Goal: Task Accomplishment & Management: Complete application form

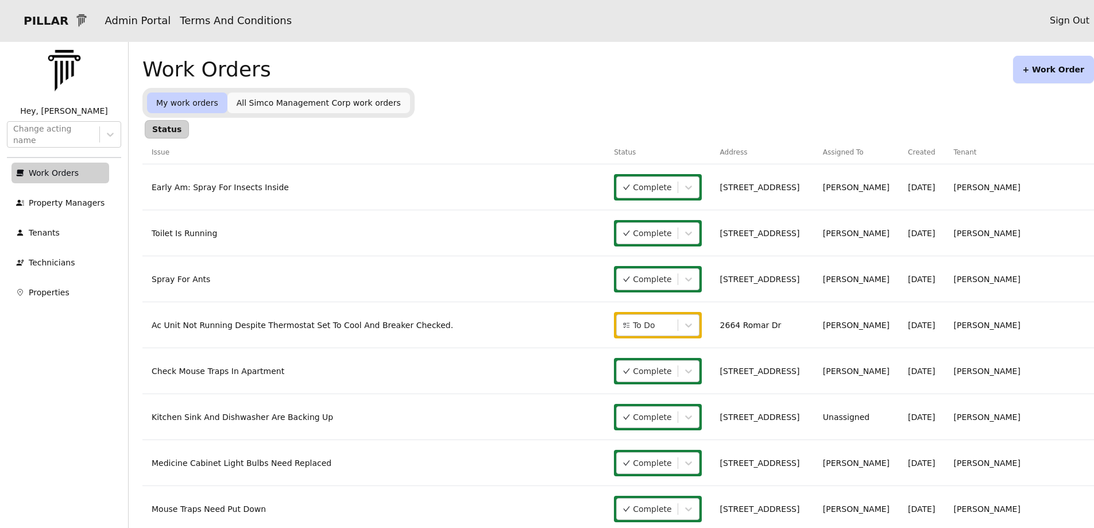
click at [347, 328] on link "Ac Unit Not Running Despite Thermostat Set To Cool And Breaker Checked." at bounding box center [302, 324] width 301 height 9
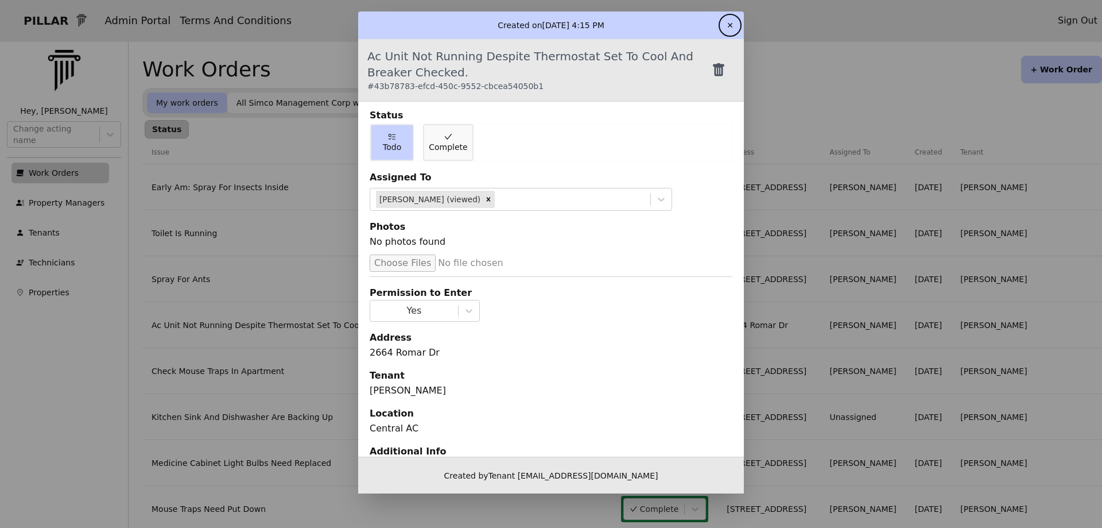
click at [726, 27] on button "✕" at bounding box center [730, 25] width 18 height 18
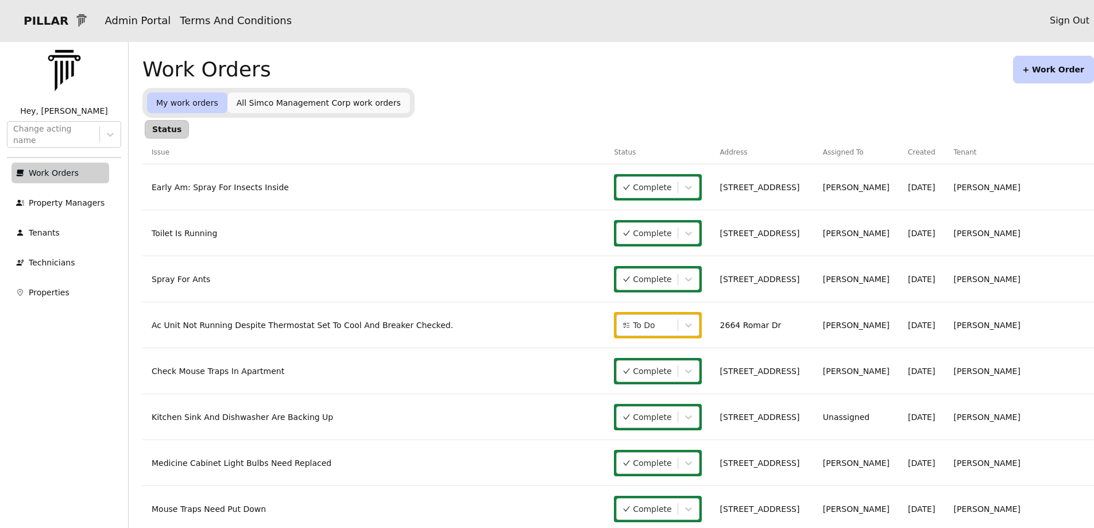
click at [1039, 74] on button "+ Work Order" at bounding box center [1053, 70] width 81 height 28
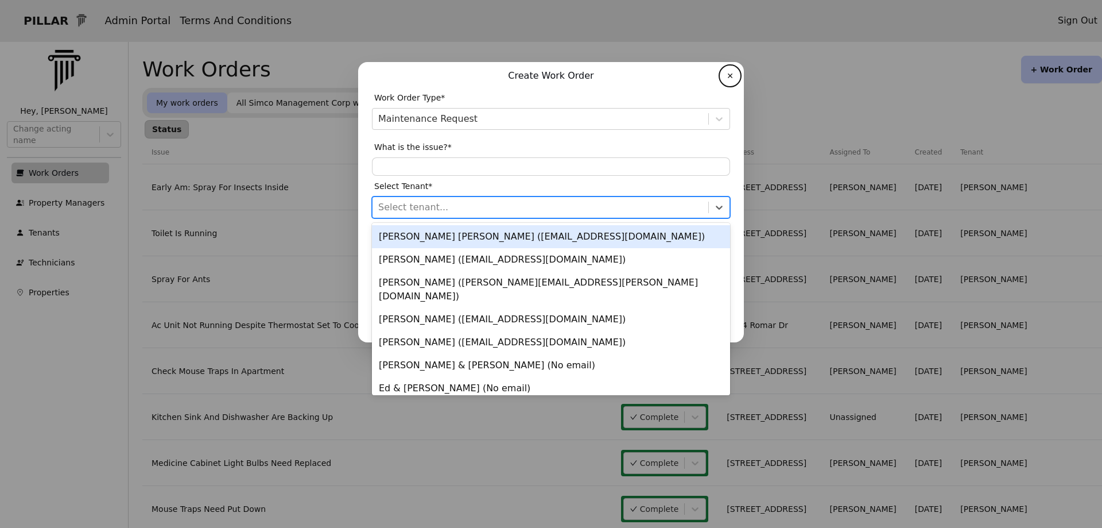
click at [403, 207] on div at bounding box center [540, 207] width 324 height 16
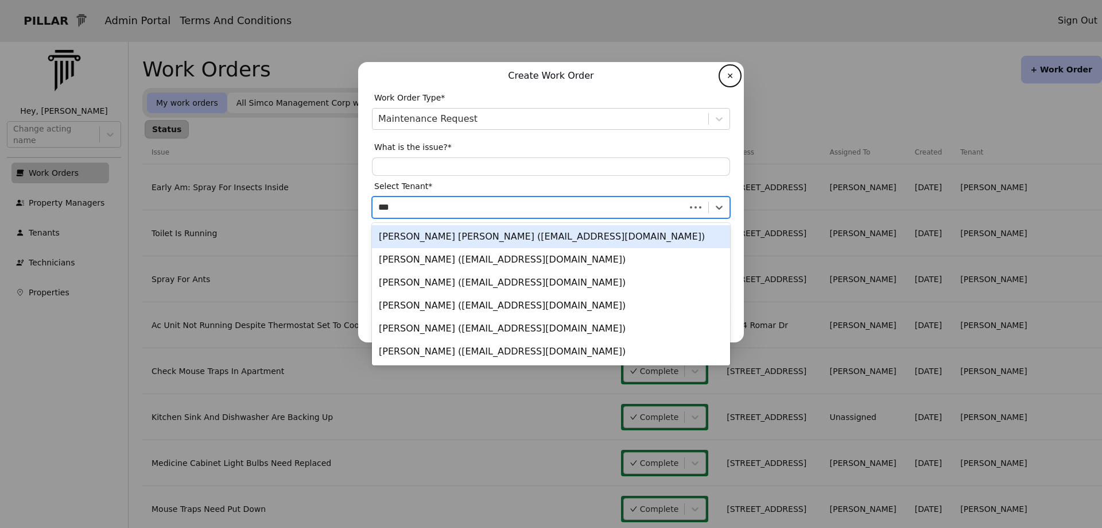
type input "****"
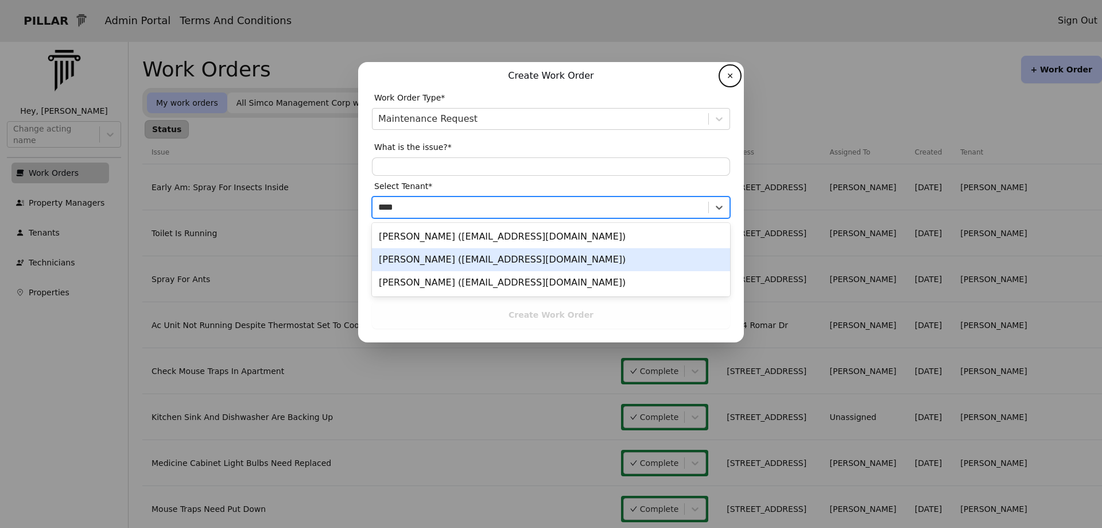
click at [429, 261] on div "[PERSON_NAME] ([EMAIL_ADDRESS][DOMAIN_NAME])" at bounding box center [551, 259] width 358 height 23
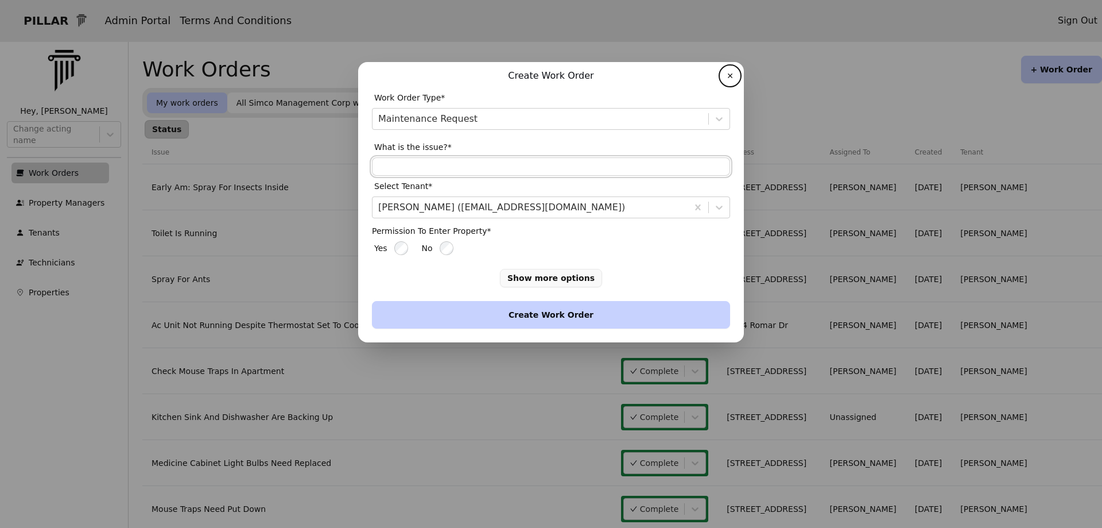
click at [388, 164] on input "text" at bounding box center [551, 166] width 358 height 18
type input "**********"
click at [494, 314] on button "Create Work Order" at bounding box center [551, 315] width 358 height 28
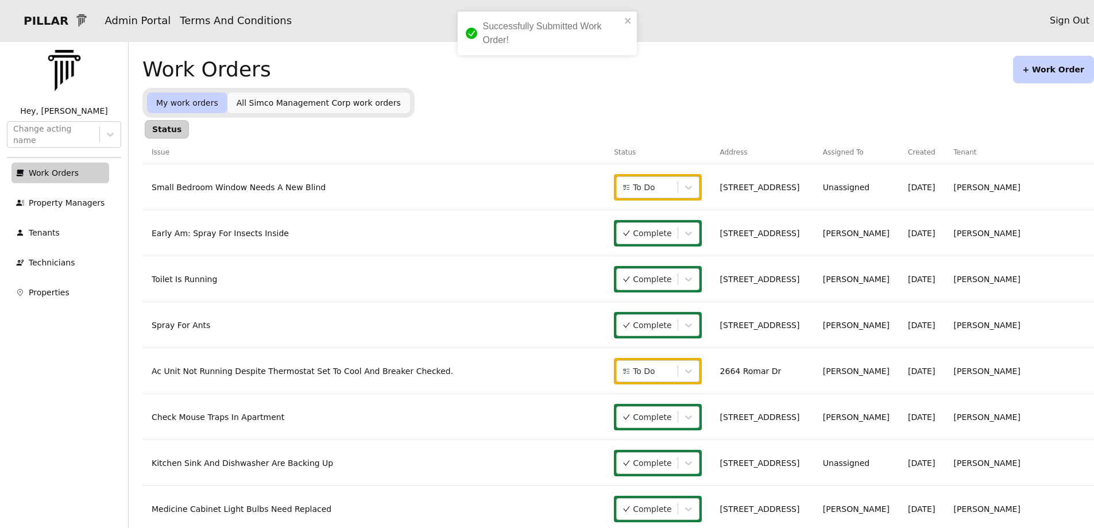
click at [243, 190] on link "Small Bedroom Window Needs A New Blind" at bounding box center [239, 187] width 174 height 9
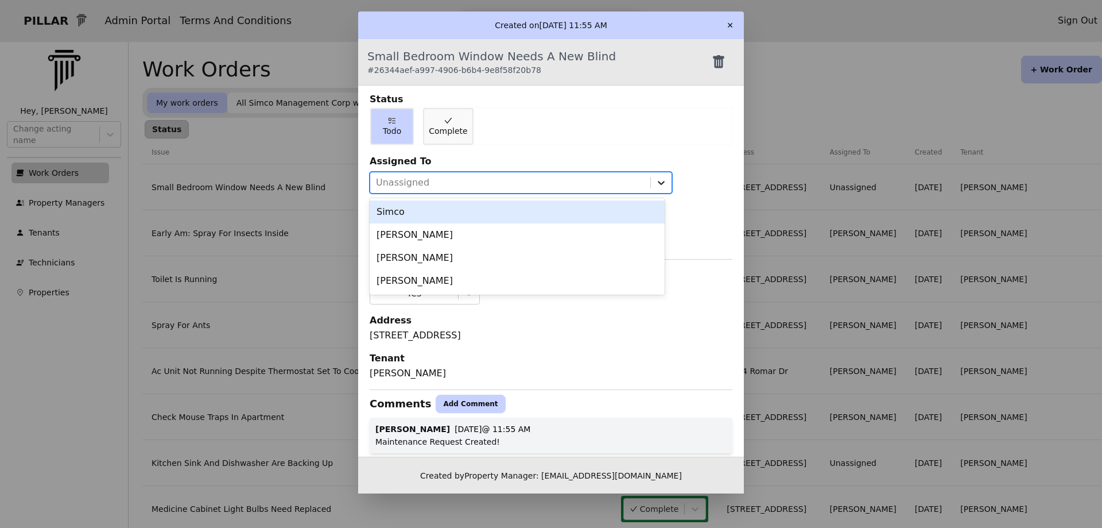
click at [656, 177] on icon at bounding box center [661, 182] width 11 height 11
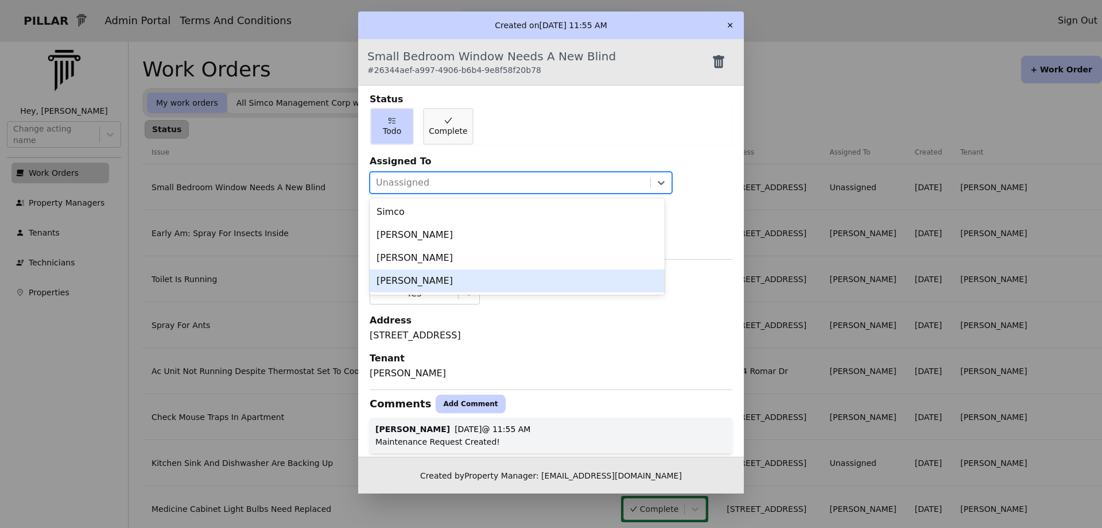
click at [401, 279] on div "[PERSON_NAME]" at bounding box center [517, 280] width 295 height 23
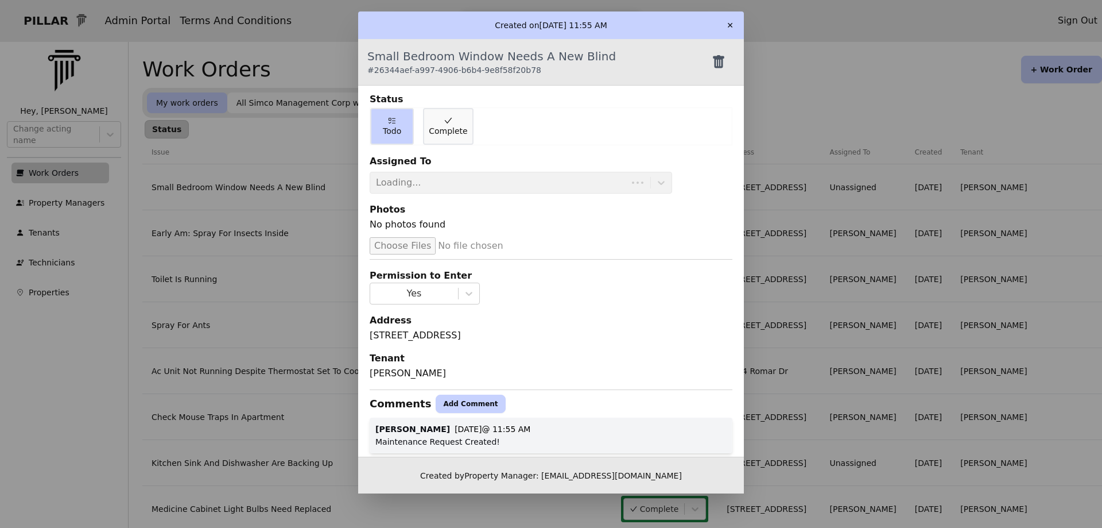
click at [730, 26] on button "✕" at bounding box center [730, 25] width 18 height 18
